Goal: Information Seeking & Learning: Learn about a topic

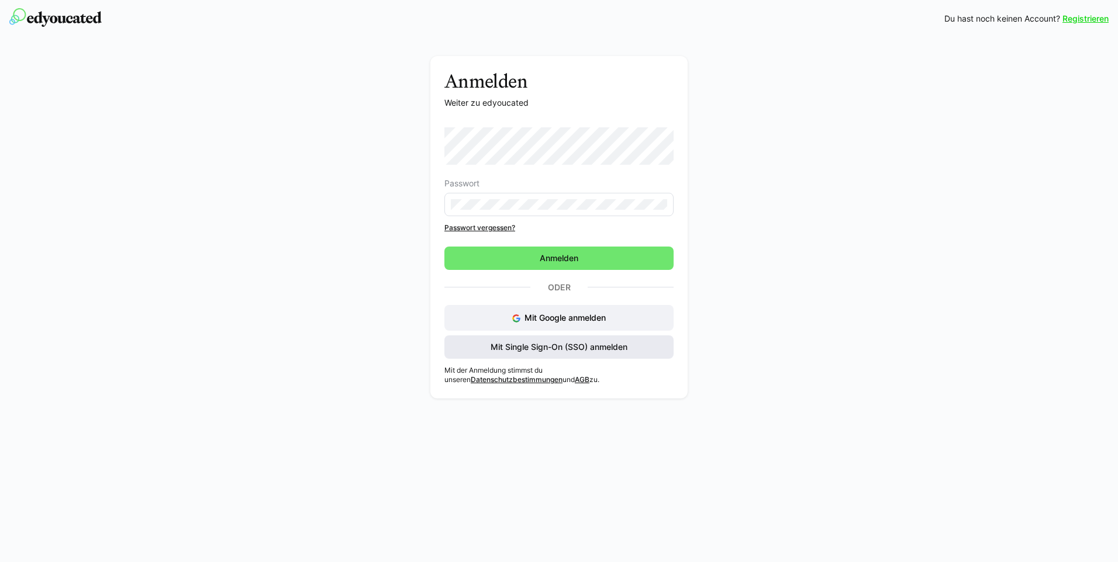
click at [553, 350] on span "Mit Single Sign-On (SSO) anmelden" at bounding box center [559, 347] width 140 height 12
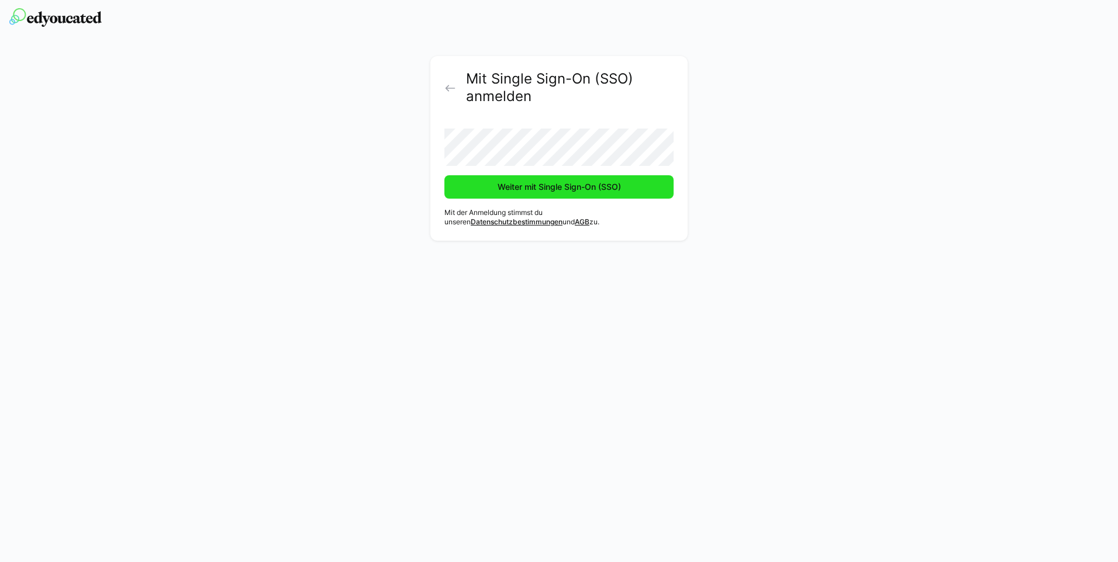
click at [592, 181] on span "Weiter mit Single Sign-On (SSO)" at bounding box center [558, 186] width 229 height 23
click at [564, 189] on span "Weiter mit Single Sign-On (SSO)" at bounding box center [559, 187] width 127 height 12
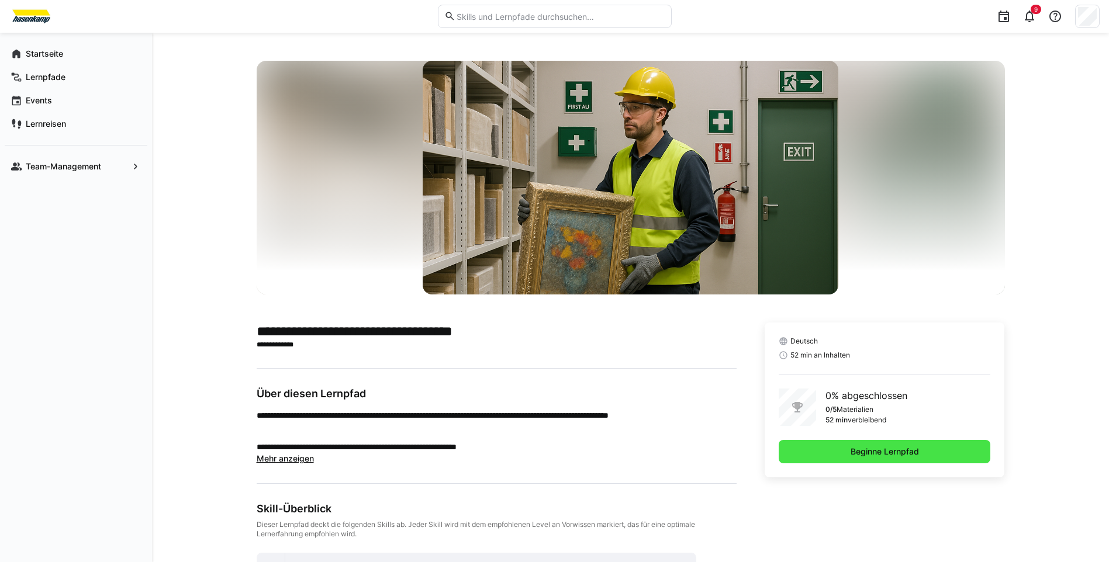
click at [910, 456] on span "Beginne Lernpfad" at bounding box center [885, 452] width 72 height 12
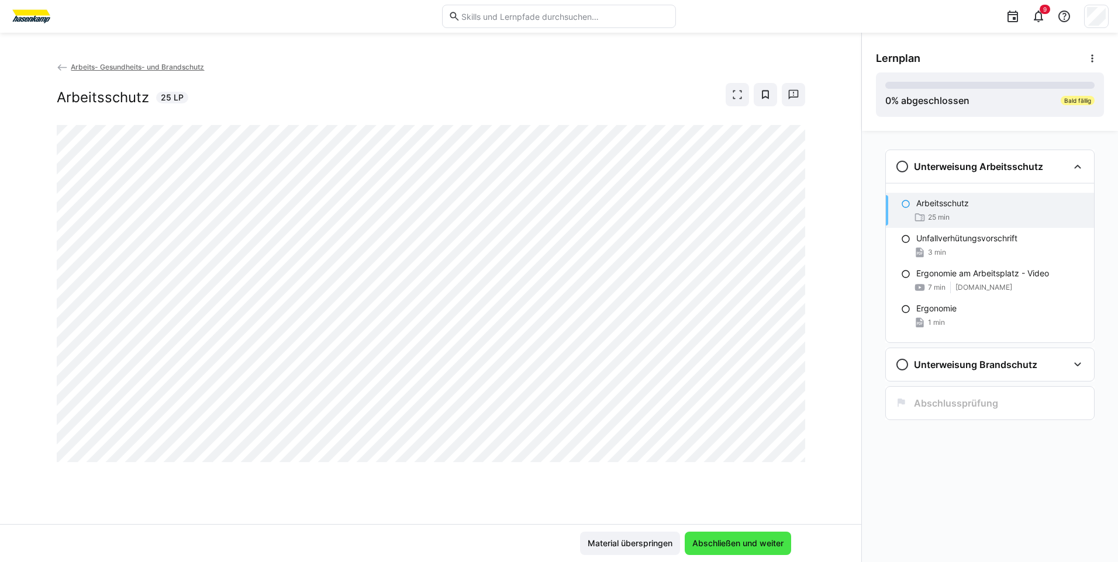
click at [740, 550] on span "Abschließen und weiter" at bounding box center [738, 543] width 106 height 23
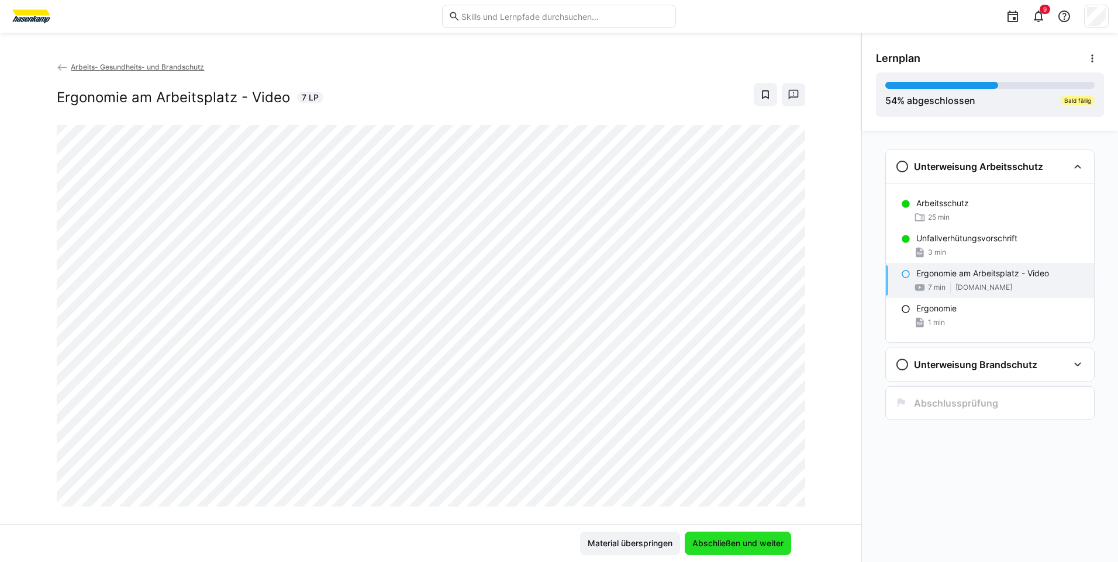
click at [758, 540] on span "Abschließen und weiter" at bounding box center [738, 544] width 95 height 12
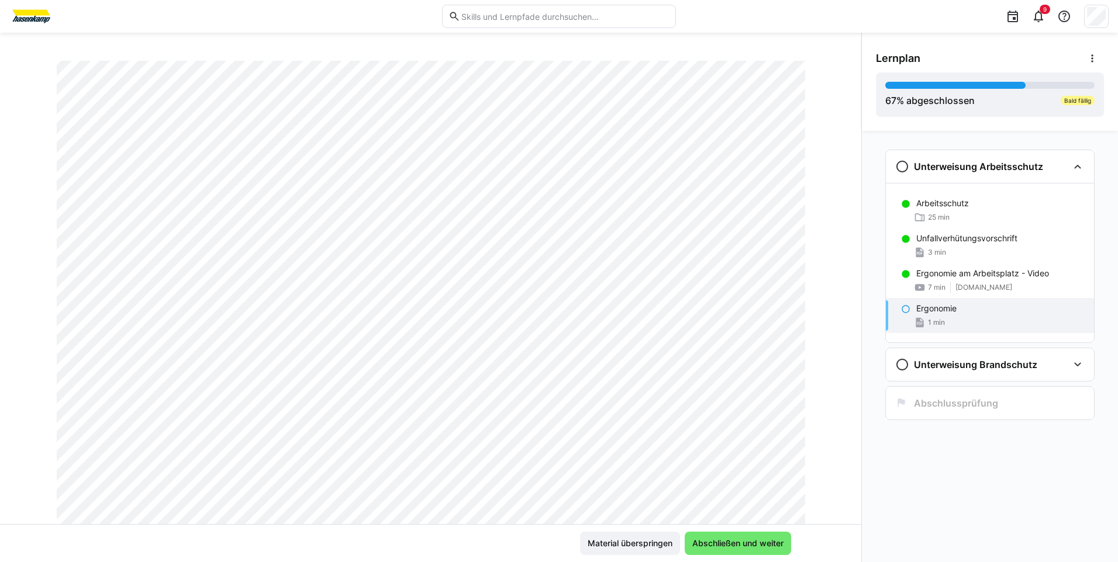
scroll to position [117, 0]
click at [761, 540] on span "Abschließen und weiter" at bounding box center [738, 544] width 95 height 12
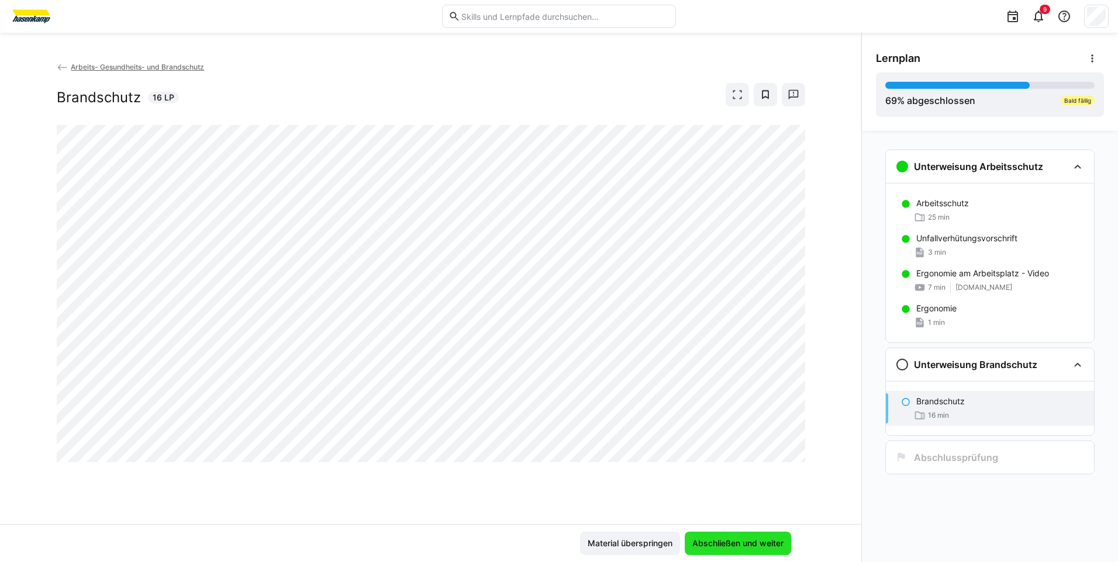
click at [723, 544] on span "Abschließen und weiter" at bounding box center [738, 544] width 95 height 12
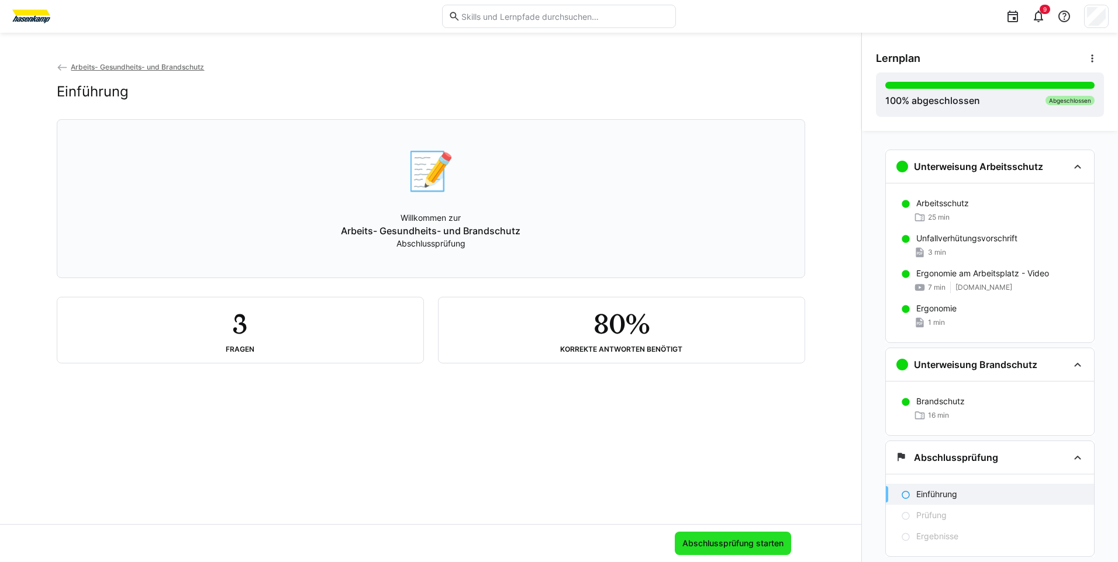
click at [735, 540] on span "Abschlussprüfung starten" at bounding box center [733, 544] width 105 height 12
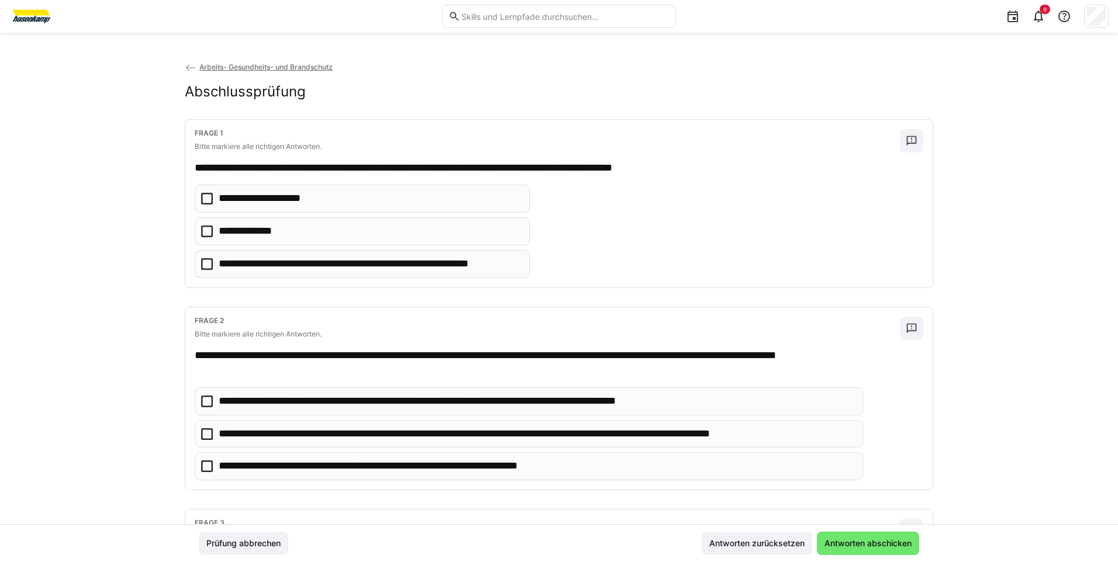
click at [201, 229] on icon at bounding box center [207, 232] width 12 height 12
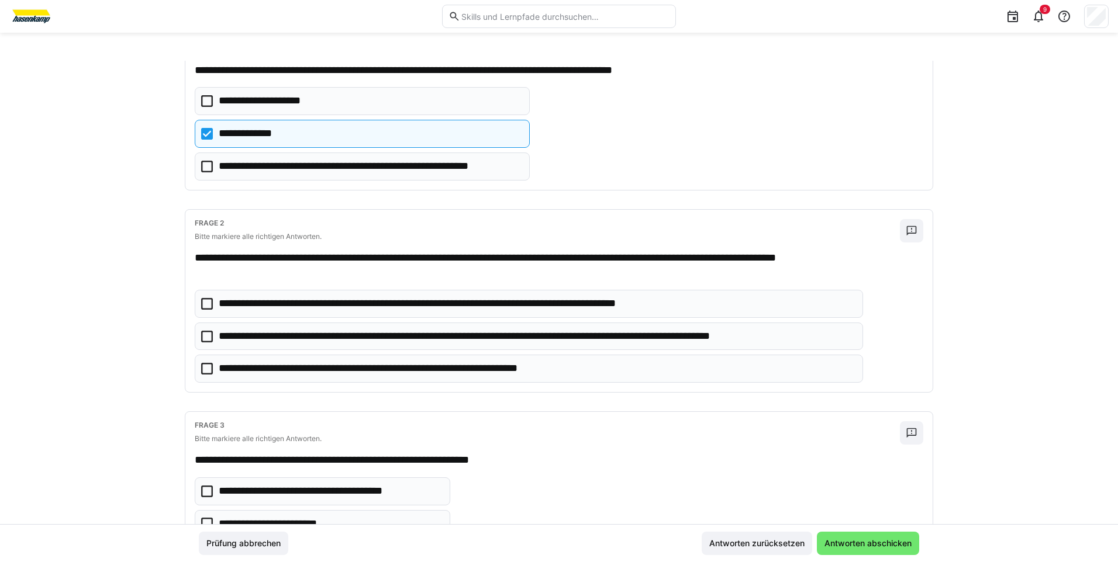
scroll to position [117, 0]
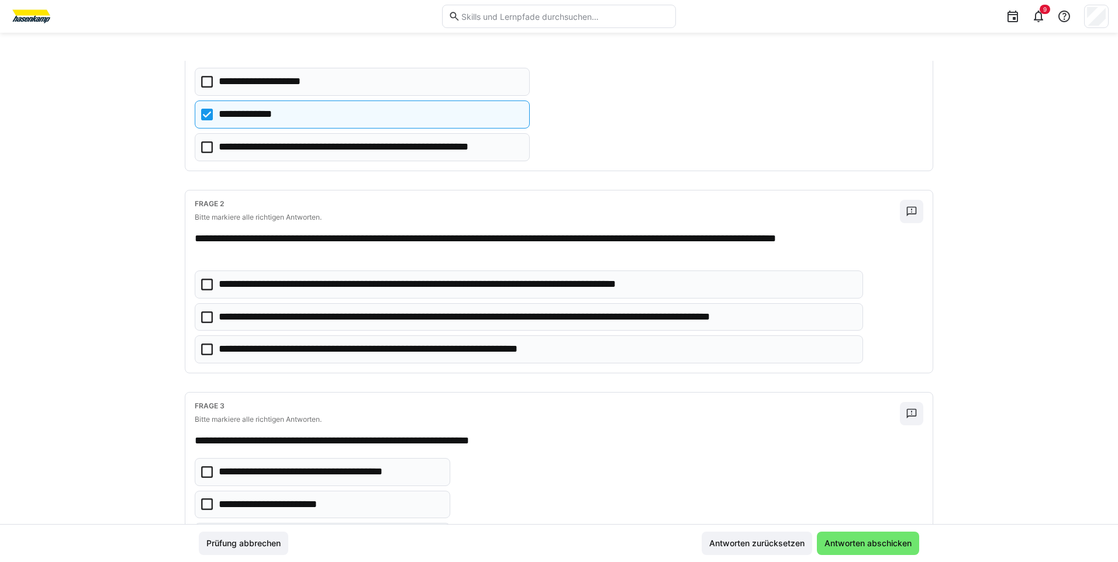
click at [205, 350] on icon at bounding box center [207, 350] width 12 height 12
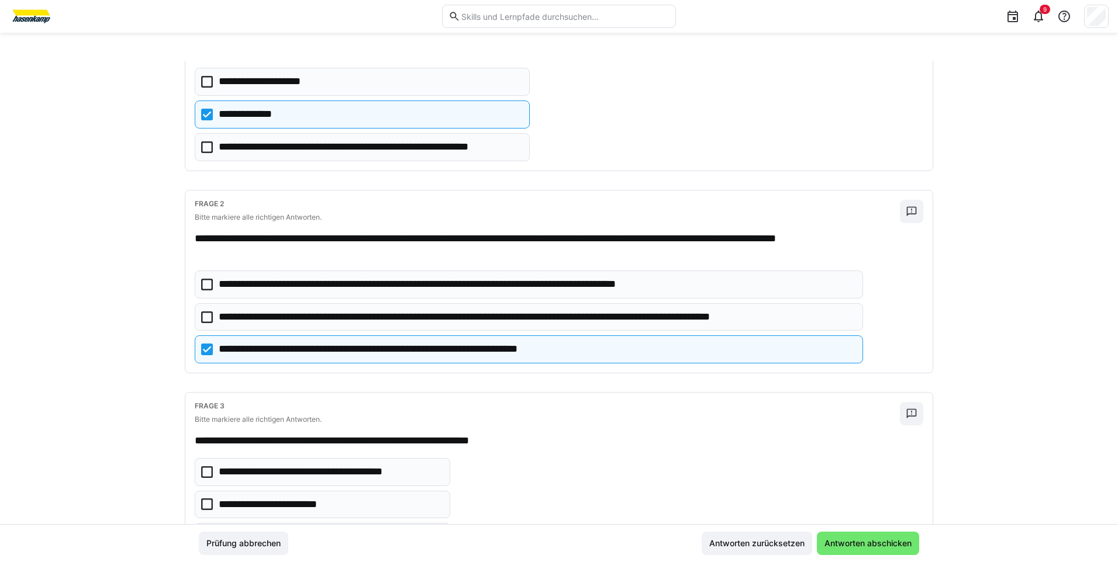
click at [203, 319] on icon at bounding box center [207, 318] width 12 height 12
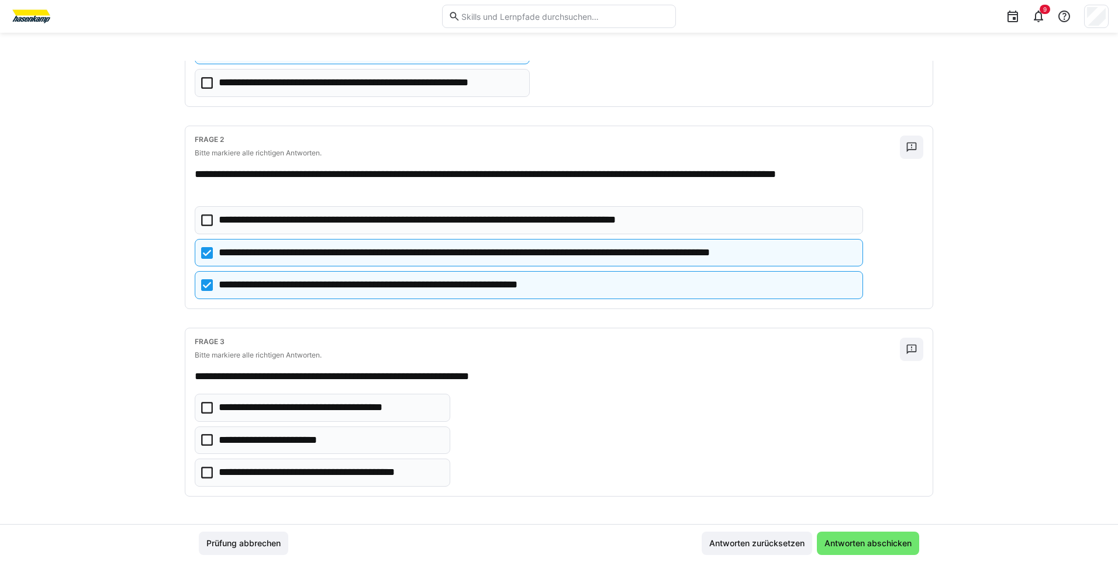
scroll to position [182, 0]
click at [201, 472] on icon at bounding box center [207, 473] width 12 height 12
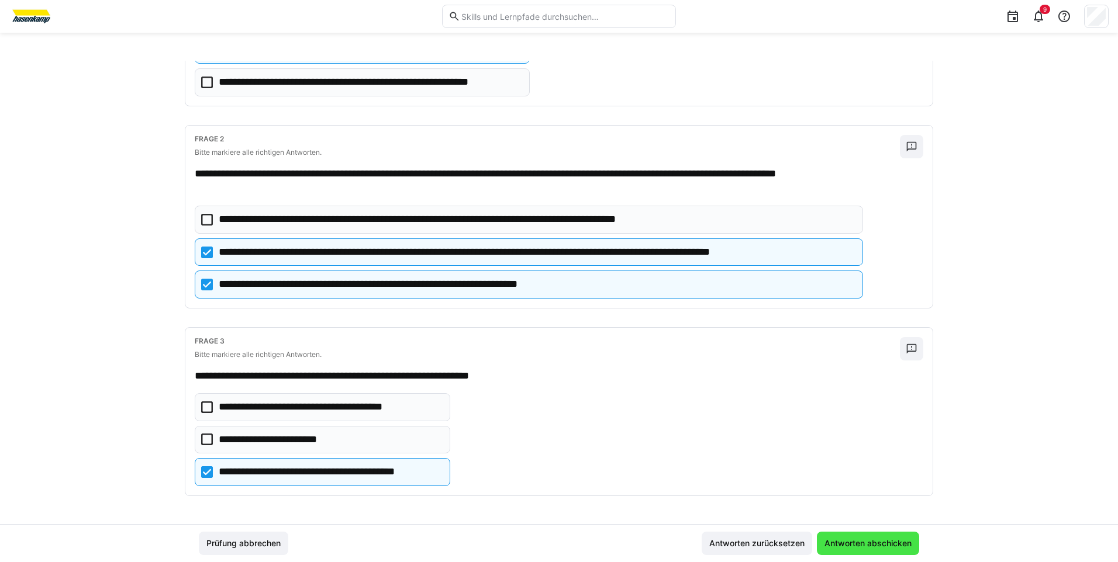
click at [855, 541] on span "Antworten abschicken" at bounding box center [868, 544] width 91 height 12
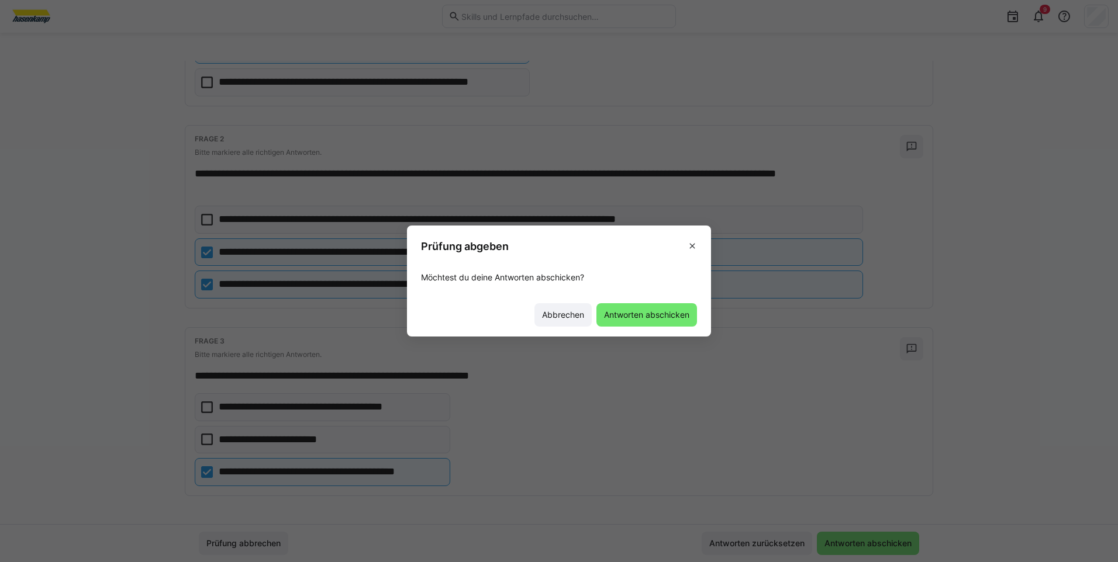
click at [655, 316] on span "Antworten abschicken" at bounding box center [646, 315] width 89 height 12
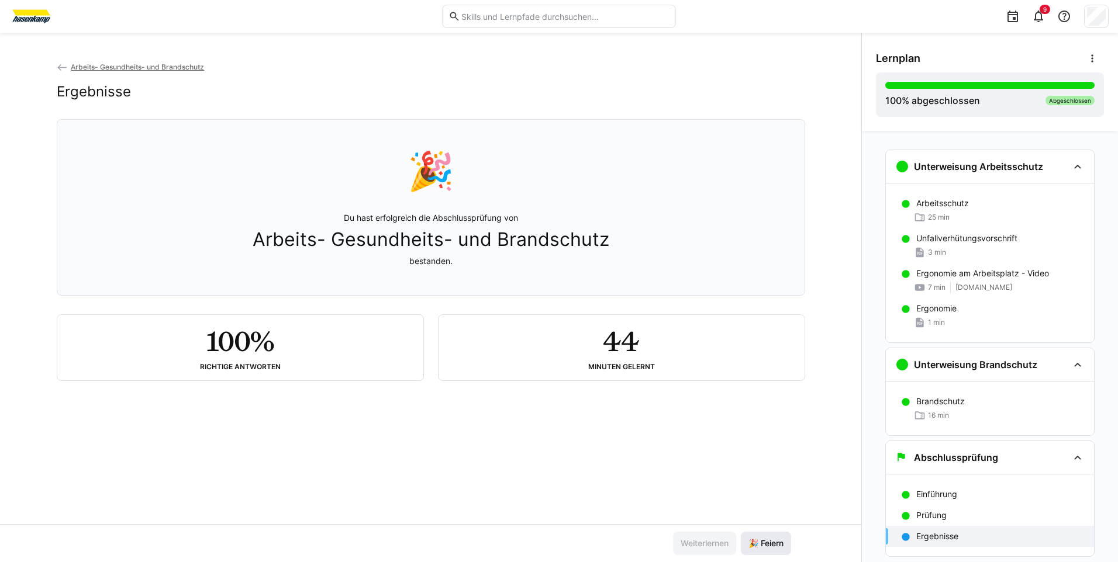
click at [755, 545] on span "🎉 Feiern" at bounding box center [766, 544] width 39 height 12
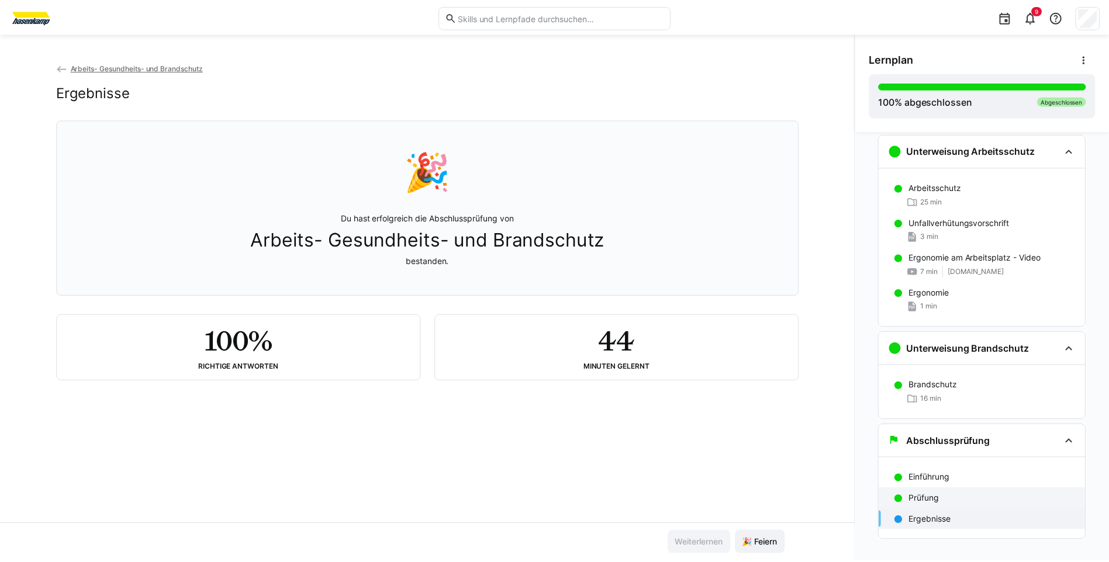
scroll to position [31, 0]
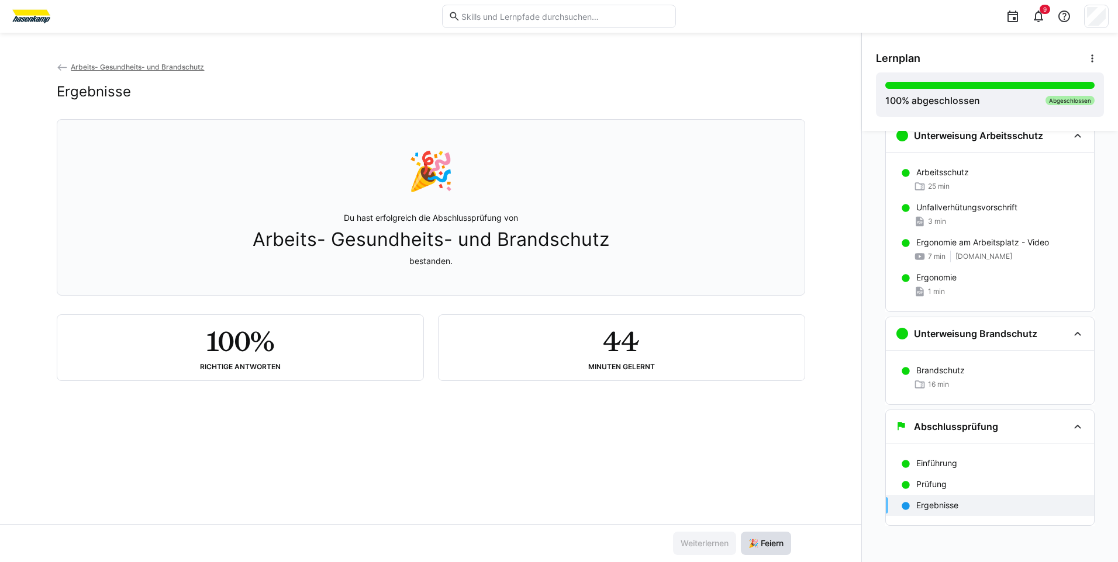
click at [774, 544] on span "🎉 Feiern" at bounding box center [766, 544] width 39 height 12
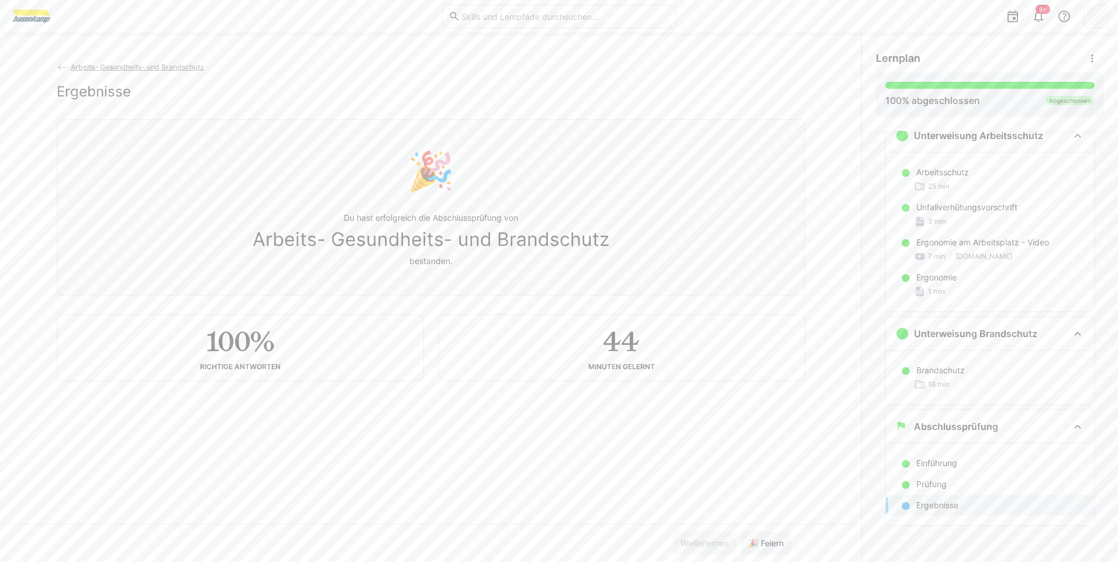
click at [191, 70] on span "Arbeits- Gesundheits- und Brandschutz" at bounding box center [137, 67] width 133 height 9
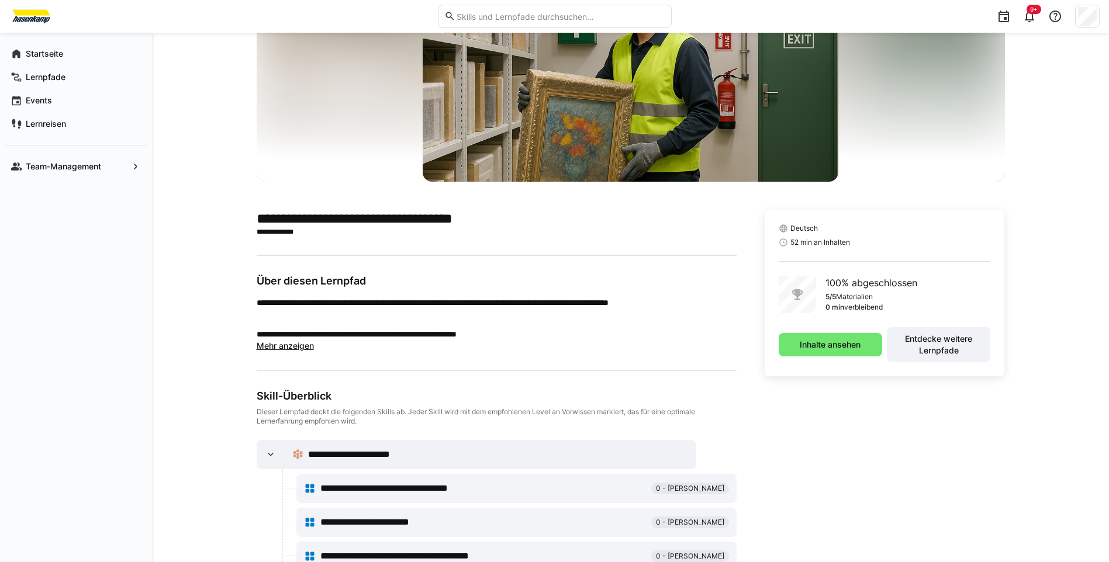
scroll to position [117, 0]
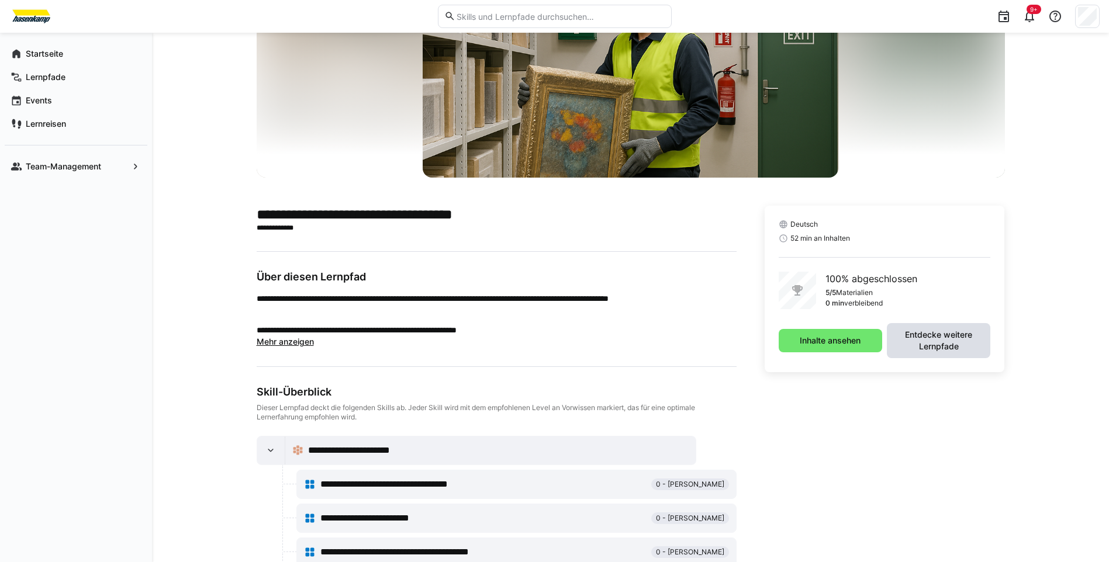
click at [914, 348] on span "Entdecke weitere Lernpfade" at bounding box center [939, 340] width 92 height 23
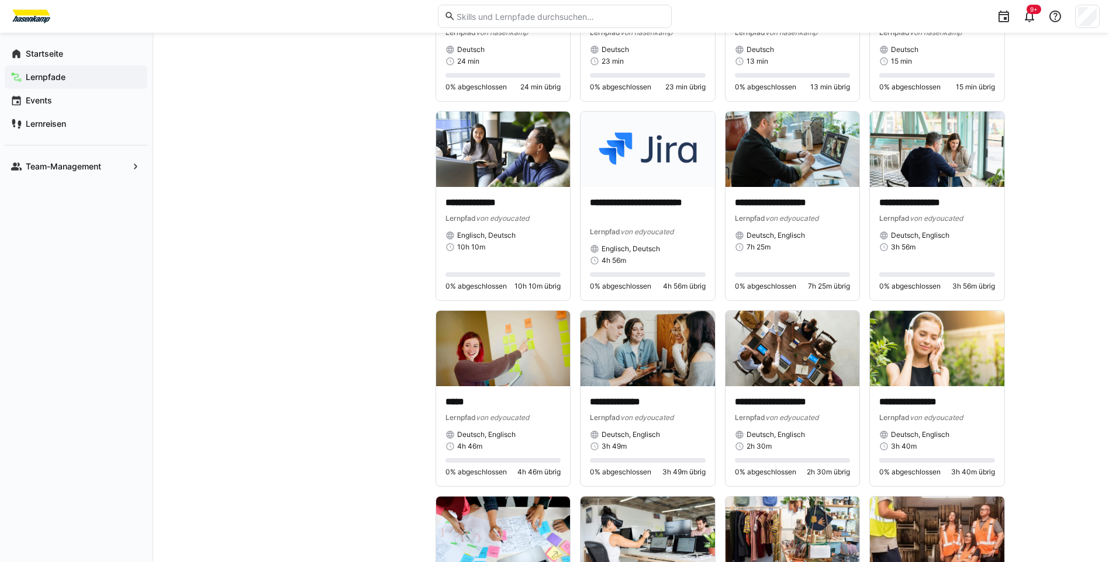
scroll to position [3040, 0]
